Goal: Task Accomplishment & Management: Use online tool/utility

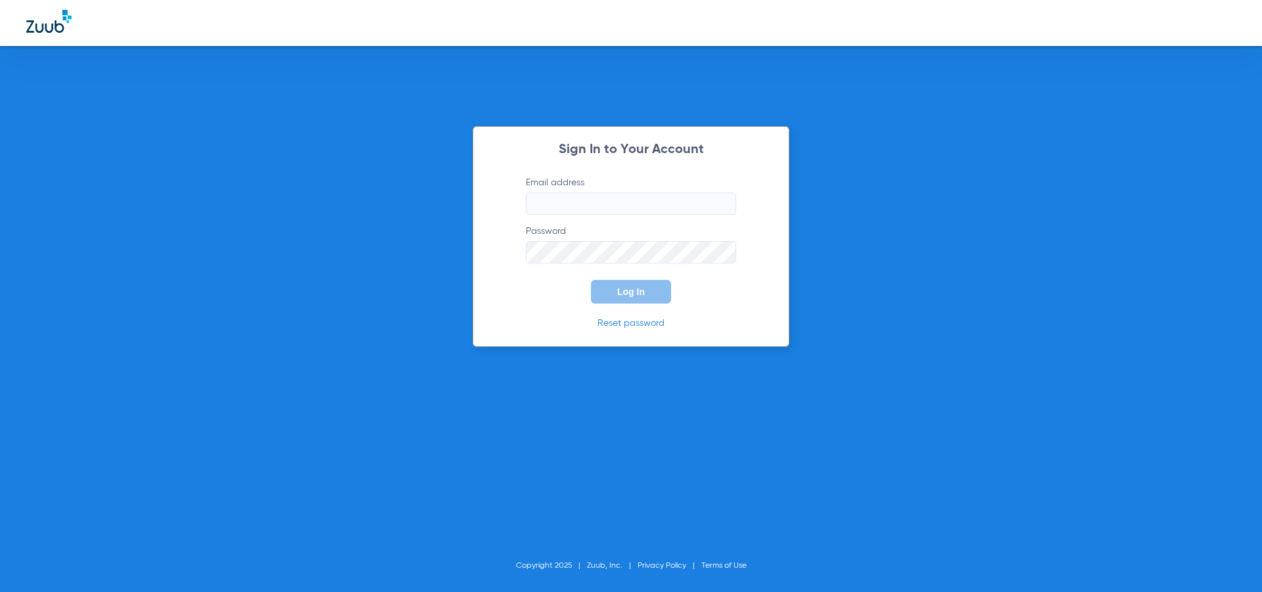
type input "[EMAIL_ADDRESS][DOMAIN_NAME]"
click at [627, 292] on span "Log In" at bounding box center [631, 291] width 28 height 11
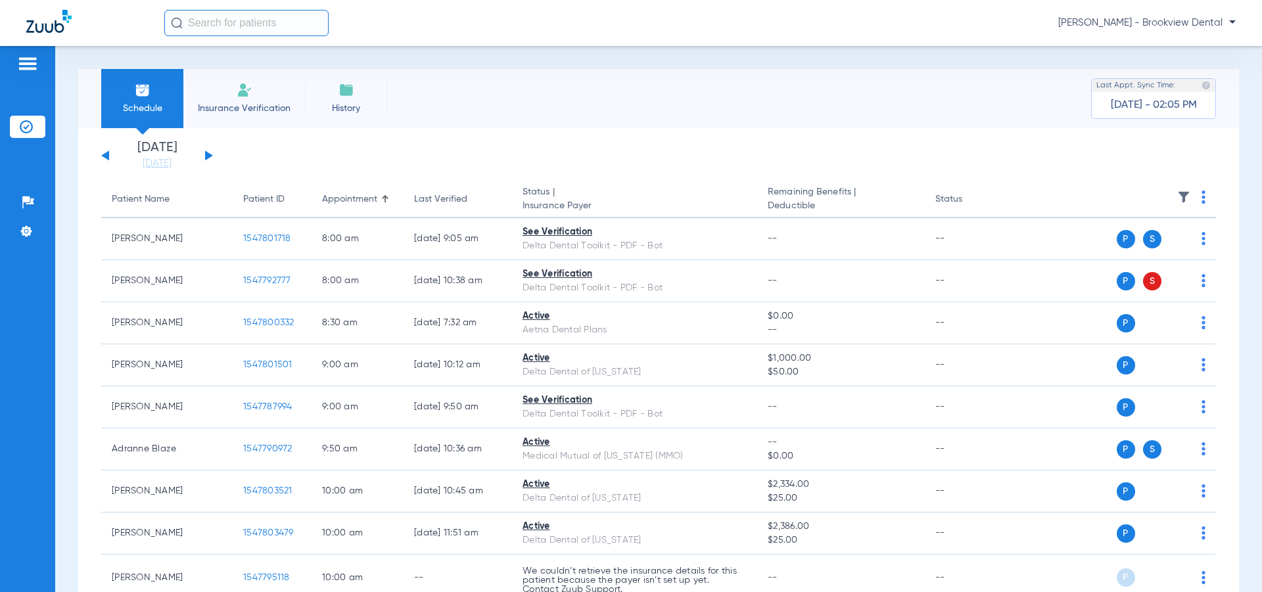
click at [206, 154] on button at bounding box center [209, 155] width 8 height 10
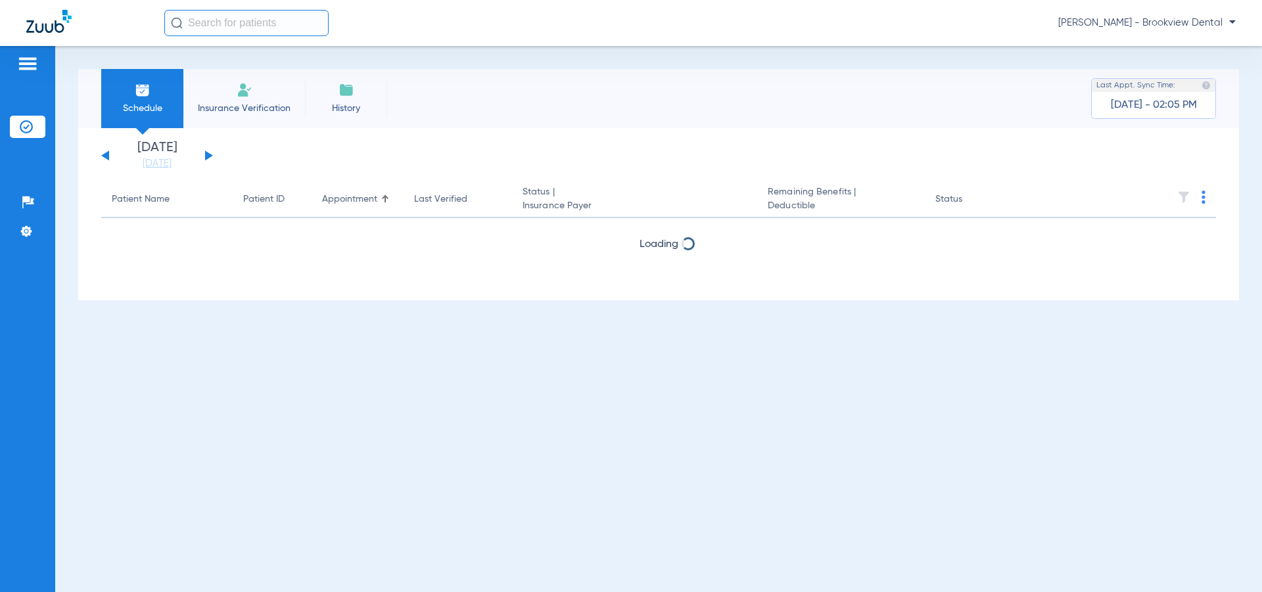
click at [206, 154] on button at bounding box center [209, 155] width 8 height 10
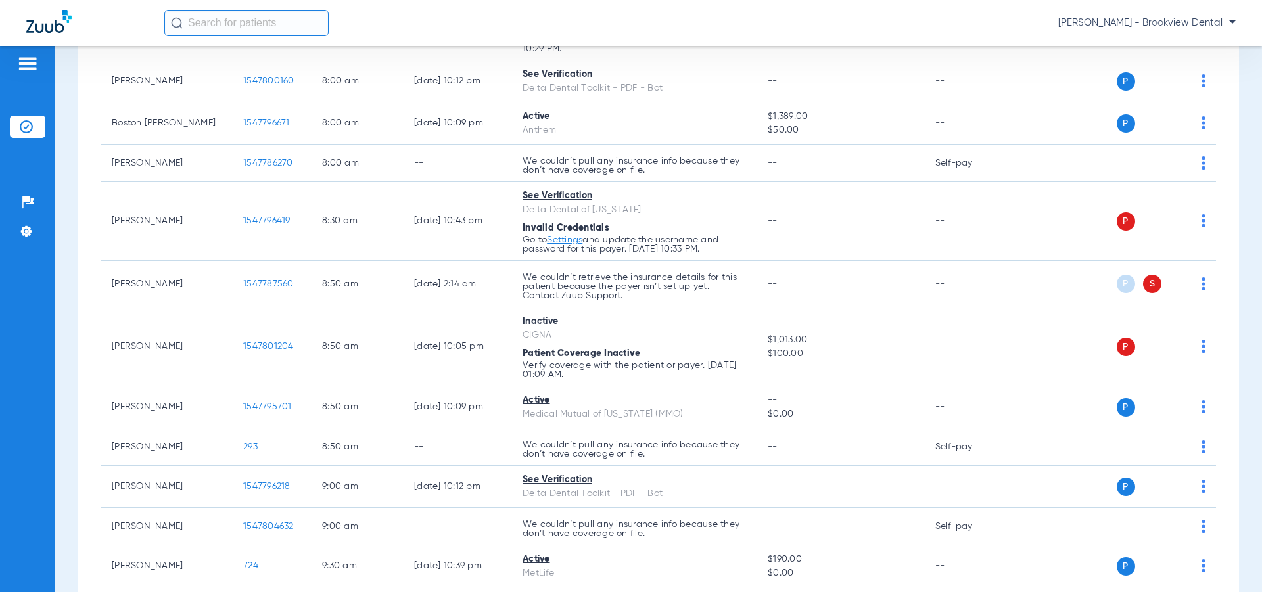
scroll to position [394, 0]
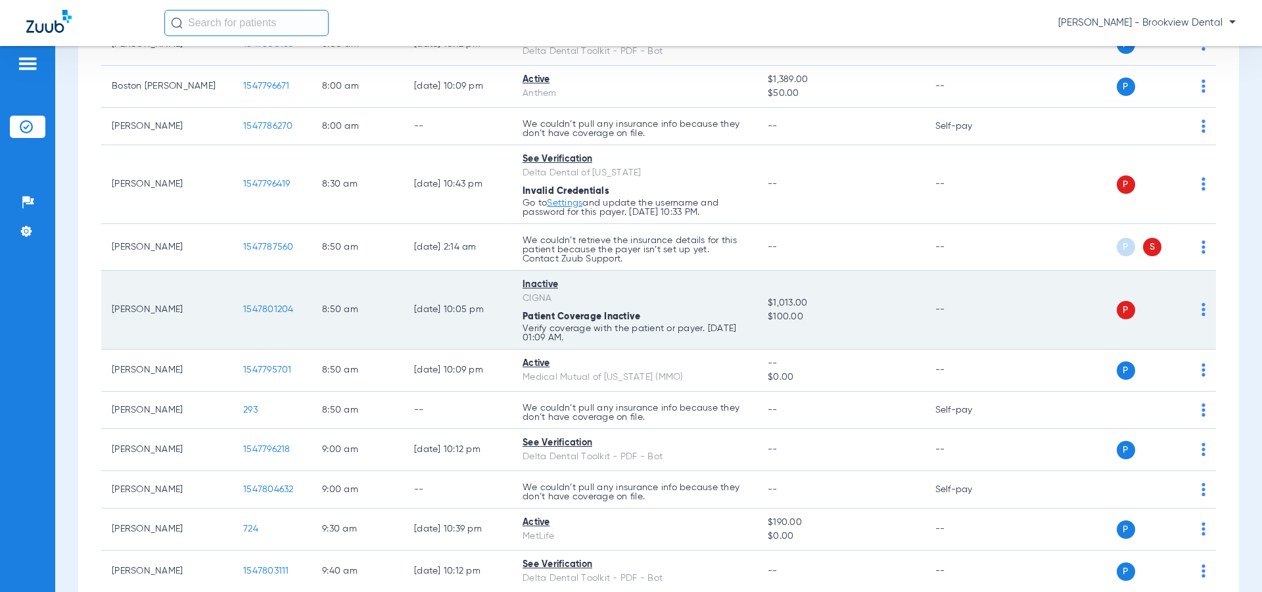
click at [1201, 308] on img at bounding box center [1203, 309] width 4 height 13
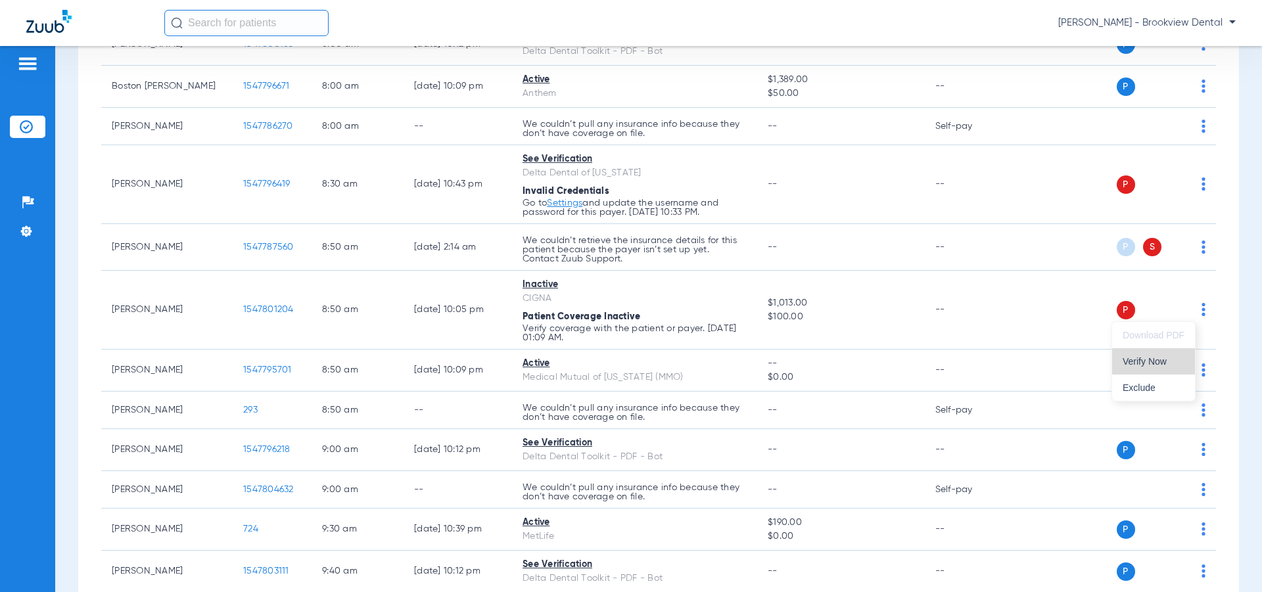
click at [1137, 359] on span "Verify Now" at bounding box center [1153, 361] width 62 height 9
